Goal: Task Accomplishment & Management: Manage account settings

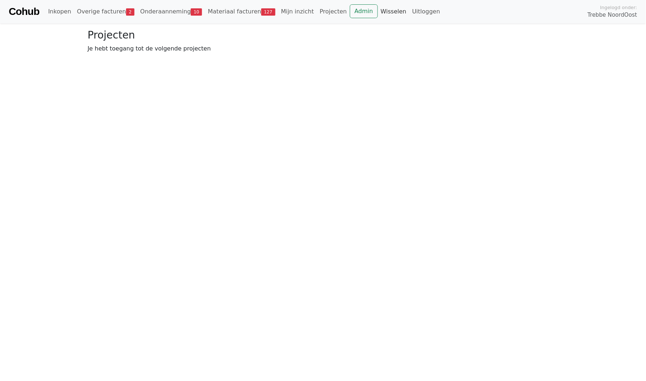
click at [378, 12] on link "Wisselen" at bounding box center [394, 11] width 32 height 15
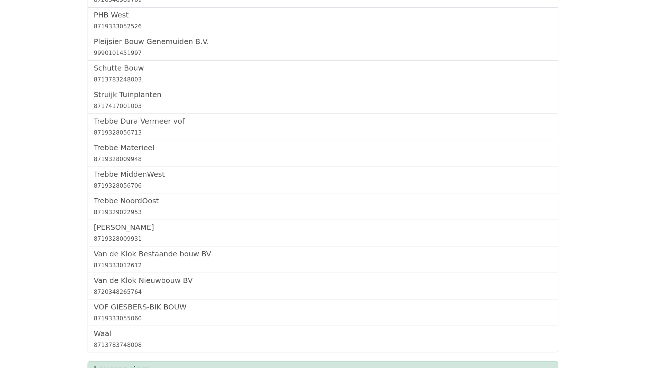
scroll to position [436, 0]
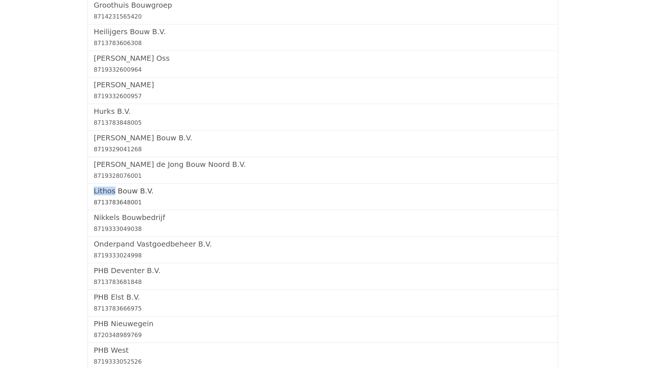
click at [134, 188] on link "Lithos Bouw B.V. 8713783648001" at bounding box center [323, 196] width 459 height 20
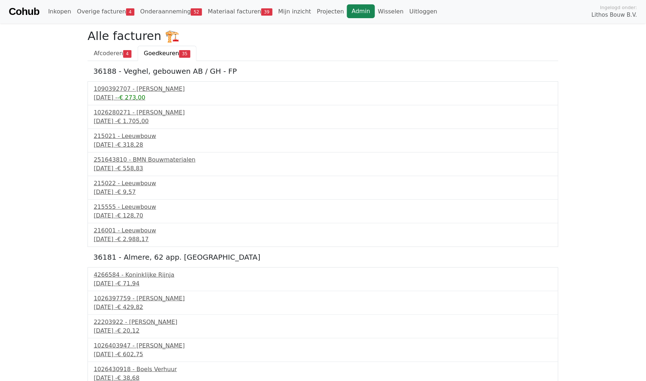
click at [347, 15] on link "Admin" at bounding box center [361, 11] width 28 height 14
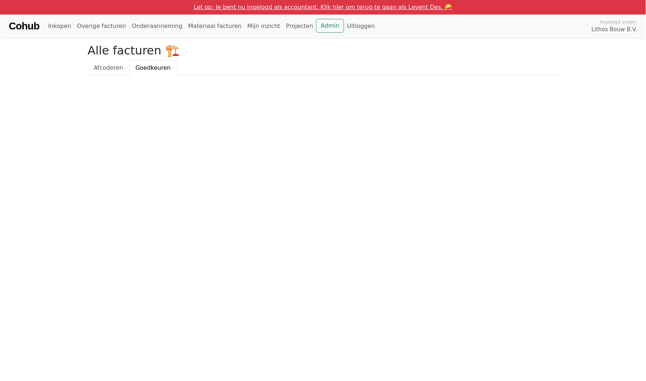
click at [313, 33] on div "Cohub Inkopen Overige facturen Onderaanneming Materiaal facturen Mijn inzicht P…" at bounding box center [323, 26] width 646 height 23
click at [316, 24] on link "Admin" at bounding box center [330, 26] width 28 height 14
click at [356, 11] on div "Let op: Je bent nu ingelogd als accountant. Klik hier om terug te gaan als Leve…" at bounding box center [323, 7] width 646 height 15
click at [353, 8] on link "Let op: Je bent nu ingelogd als accountant. Klik hier om terug te gaan als Leve…" at bounding box center [323, 7] width 258 height 7
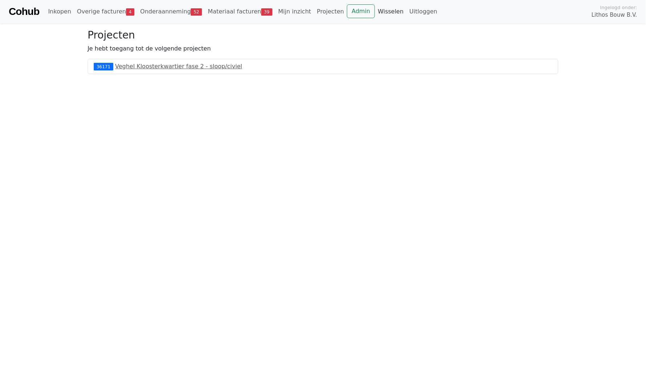
click at [375, 11] on link "Wisselen" at bounding box center [391, 11] width 32 height 15
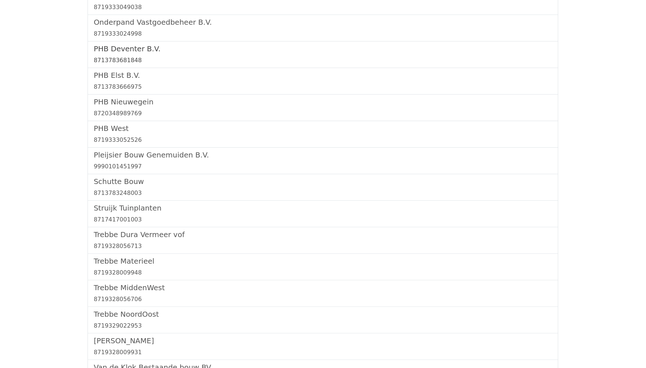
scroll to position [822, 0]
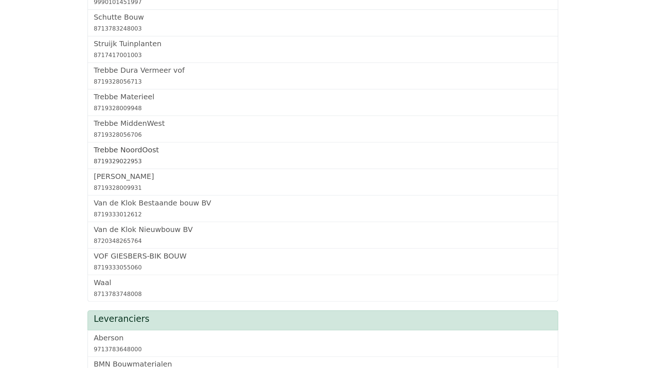
click at [129, 145] on h5 "Trebbe NoordOost" at bounding box center [323, 149] width 459 height 9
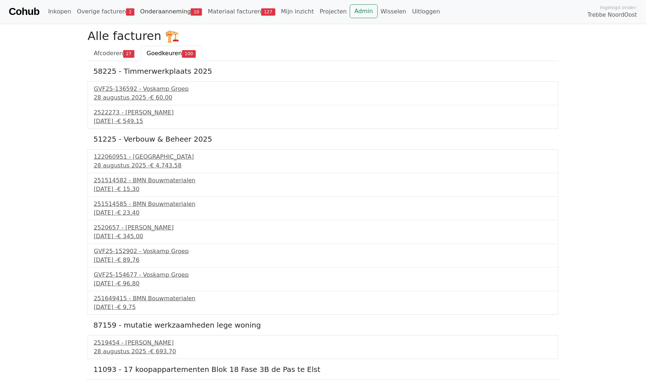
click at [173, 5] on link "Onderaanneming 10" at bounding box center [171, 11] width 68 height 15
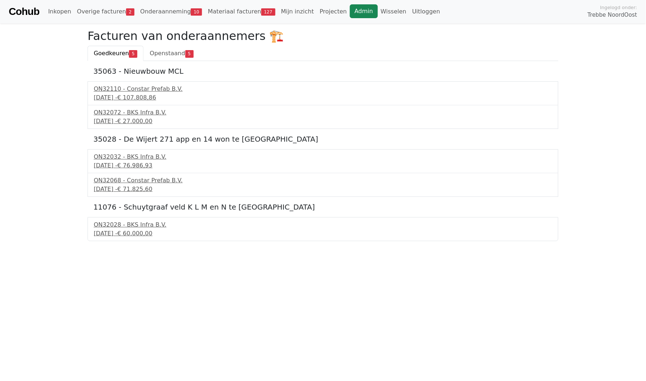
click at [350, 15] on link "Admin" at bounding box center [364, 11] width 28 height 14
